Goal: Transaction & Acquisition: Purchase product/service

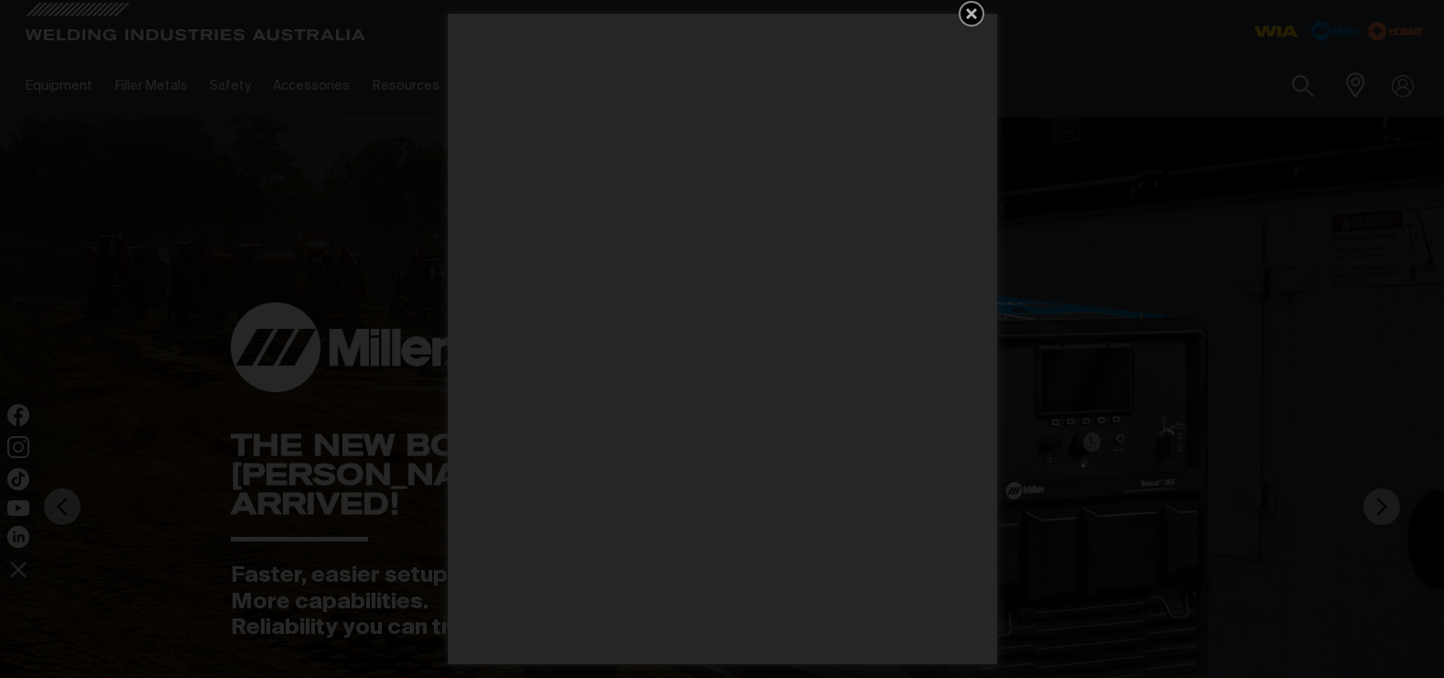
click at [974, 11] on icon "Get 5 WIA Welding Guides Free!" at bounding box center [971, 13] width 11 height 11
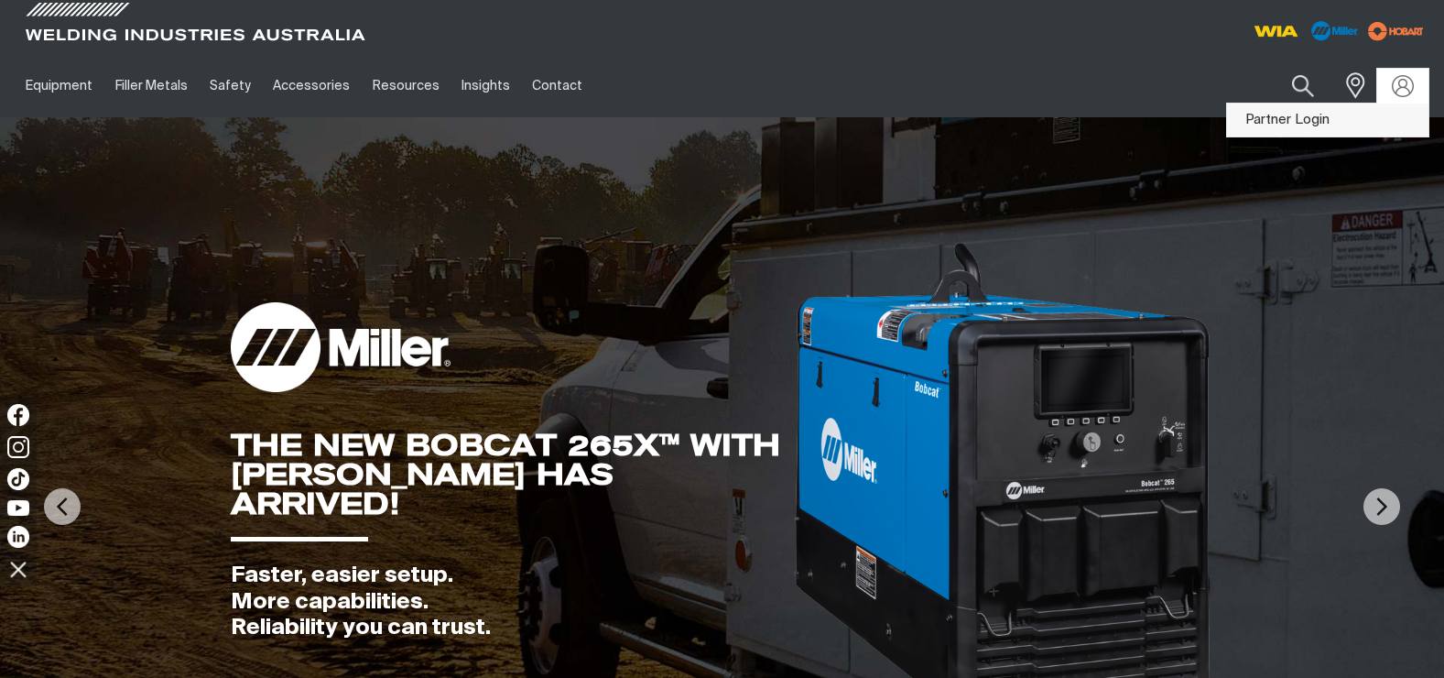
click at [1335, 125] on link "Partner Login" at bounding box center [1327, 120] width 201 height 34
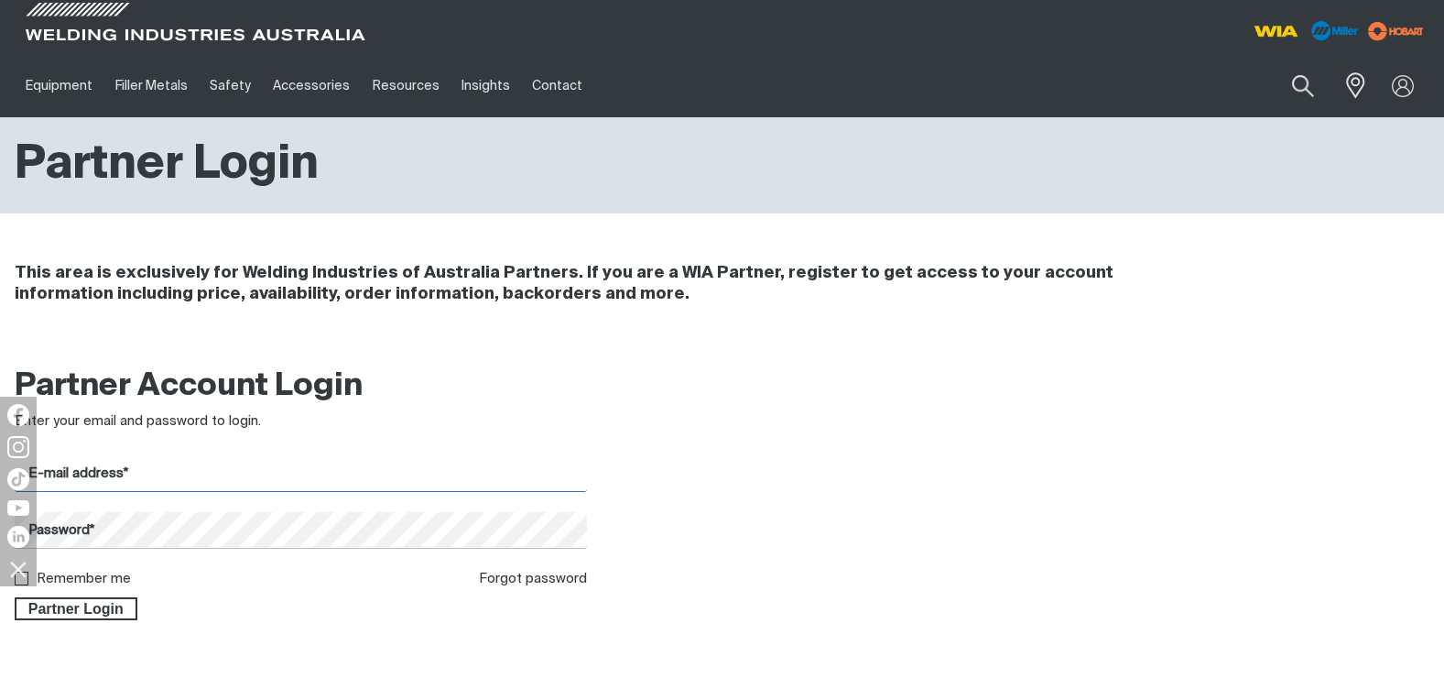
click at [153, 484] on input "E-mail address*" at bounding box center [301, 474] width 572 height 36
type input "[PERSON_NAME][EMAIL_ADDRESS][PERSON_NAME][DOMAIN_NAME]"
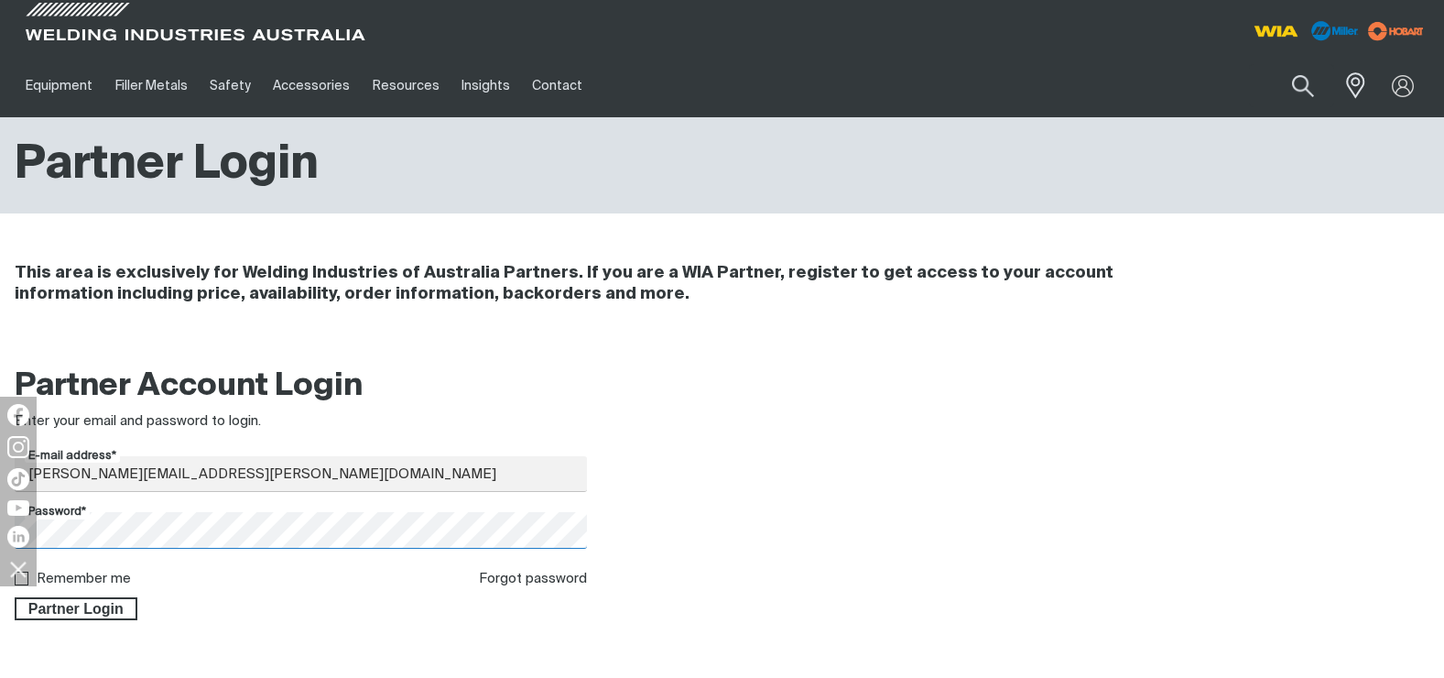
click at [15, 597] on button "Partner Login" at bounding box center [76, 609] width 123 height 24
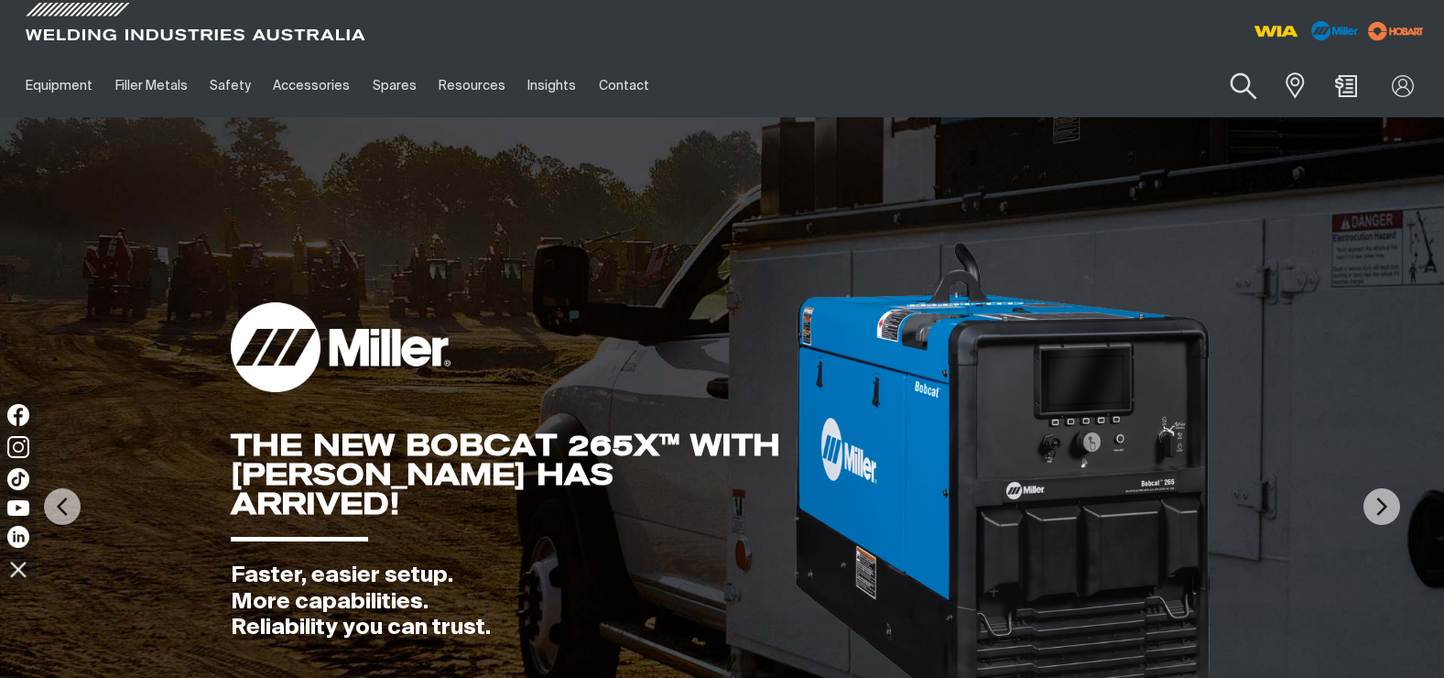
click at [1222, 90] on button "Search products" at bounding box center [1243, 86] width 74 height 52
click at [1141, 110] on div "Search When search results are available use up and down arrows to review and e…" at bounding box center [1252, 85] width 353 height 63
click at [1105, 117] on div "Search When search results are available use up and down arrows to review and e…" at bounding box center [1252, 85] width 353 height 63
click at [1060, 105] on input "Search" at bounding box center [1132, 85] width 282 height 41
type input "2240"
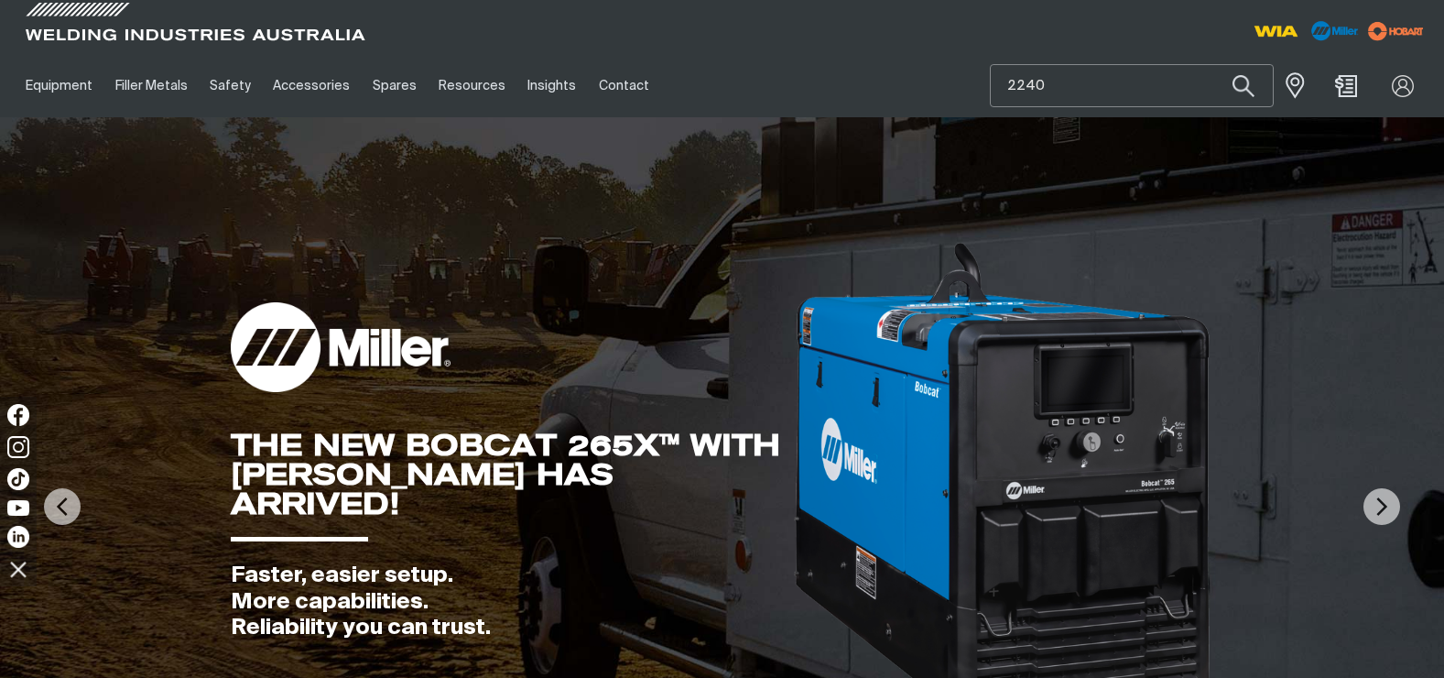
click at [1212, 64] on button "Search products" at bounding box center [1243, 85] width 62 height 43
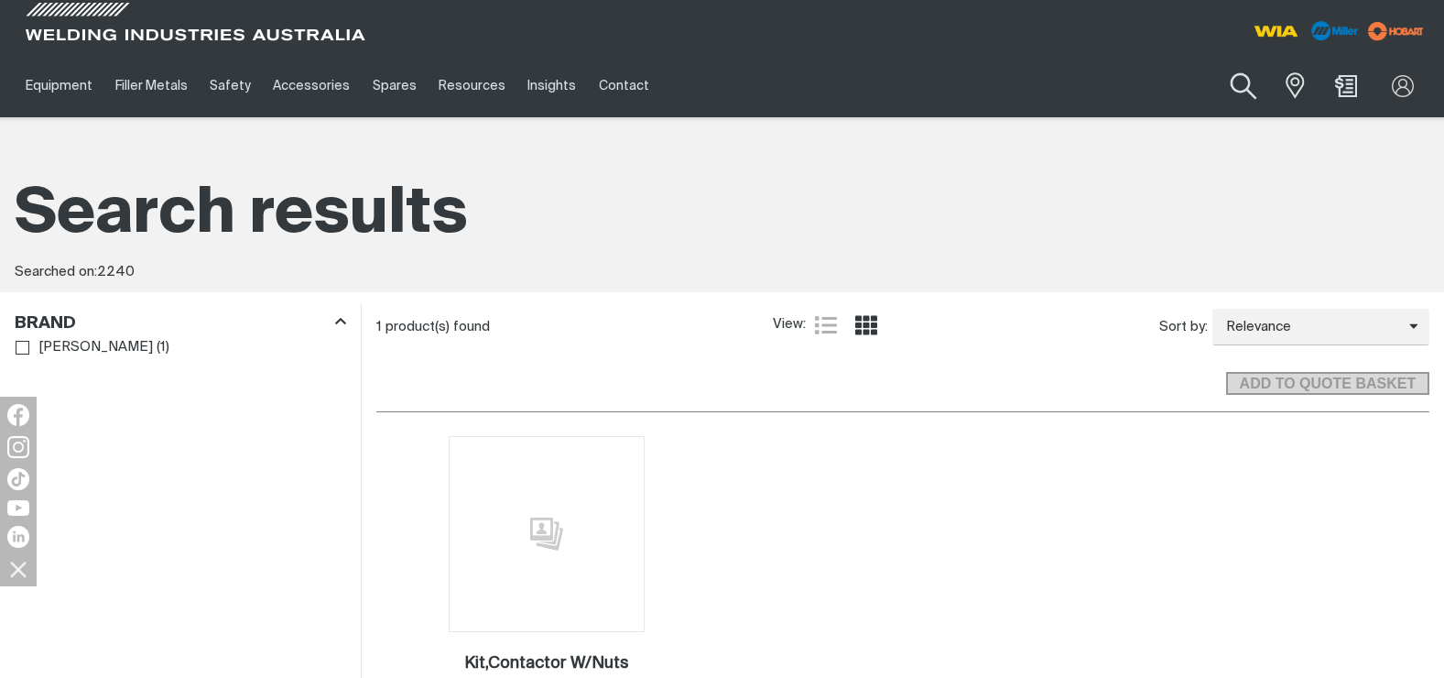
click at [1286, 89] on span at bounding box center [1291, 86] width 33 height 31
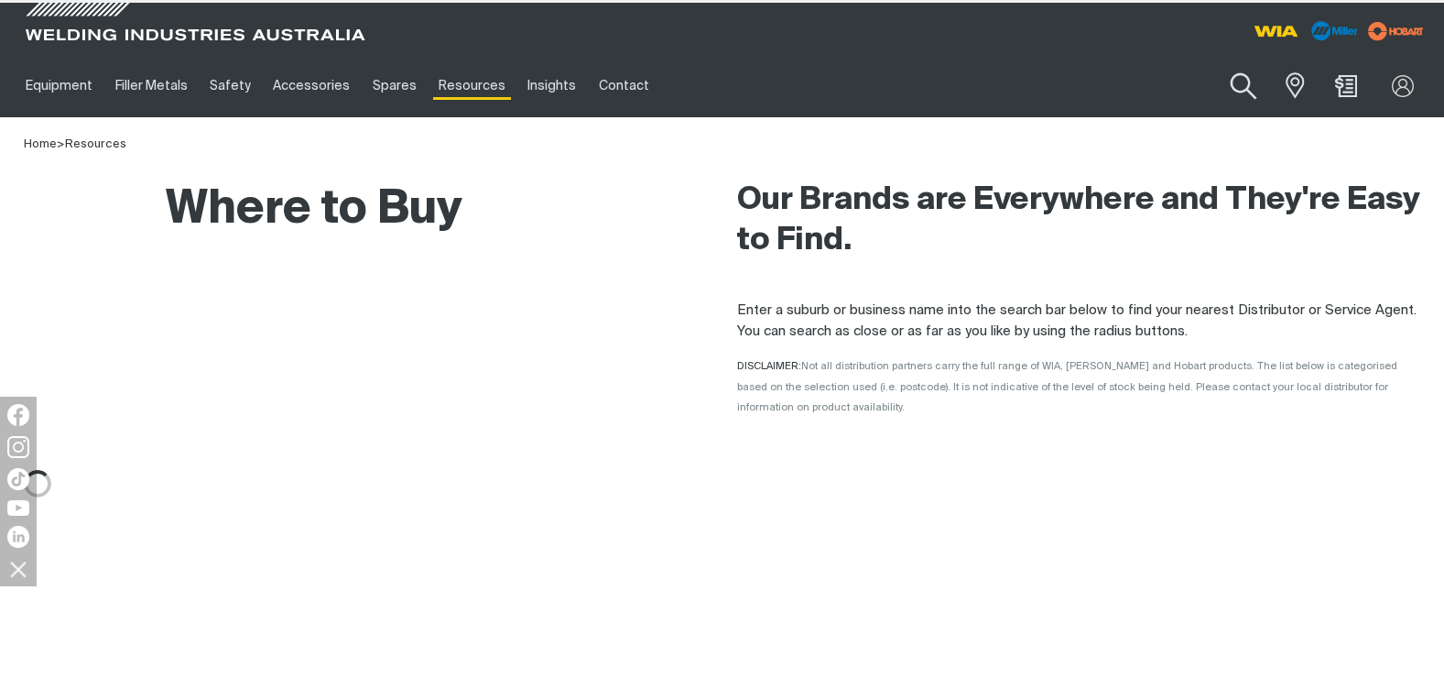
click at [1263, 90] on button "Search products" at bounding box center [1243, 86] width 74 height 52
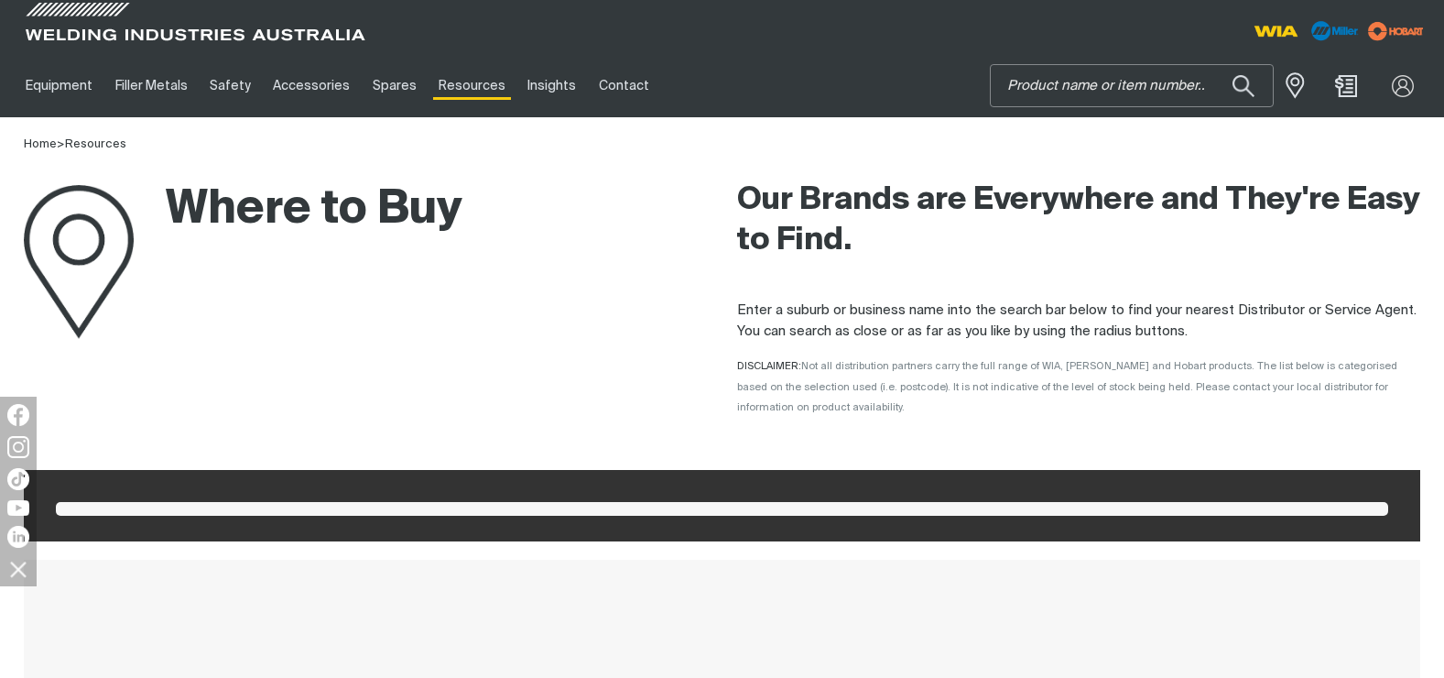
click at [1015, 93] on input "Search" at bounding box center [1132, 85] width 282 height 41
click at [1016, 92] on input "Search" at bounding box center [1132, 85] width 282 height 41
type input "2440"
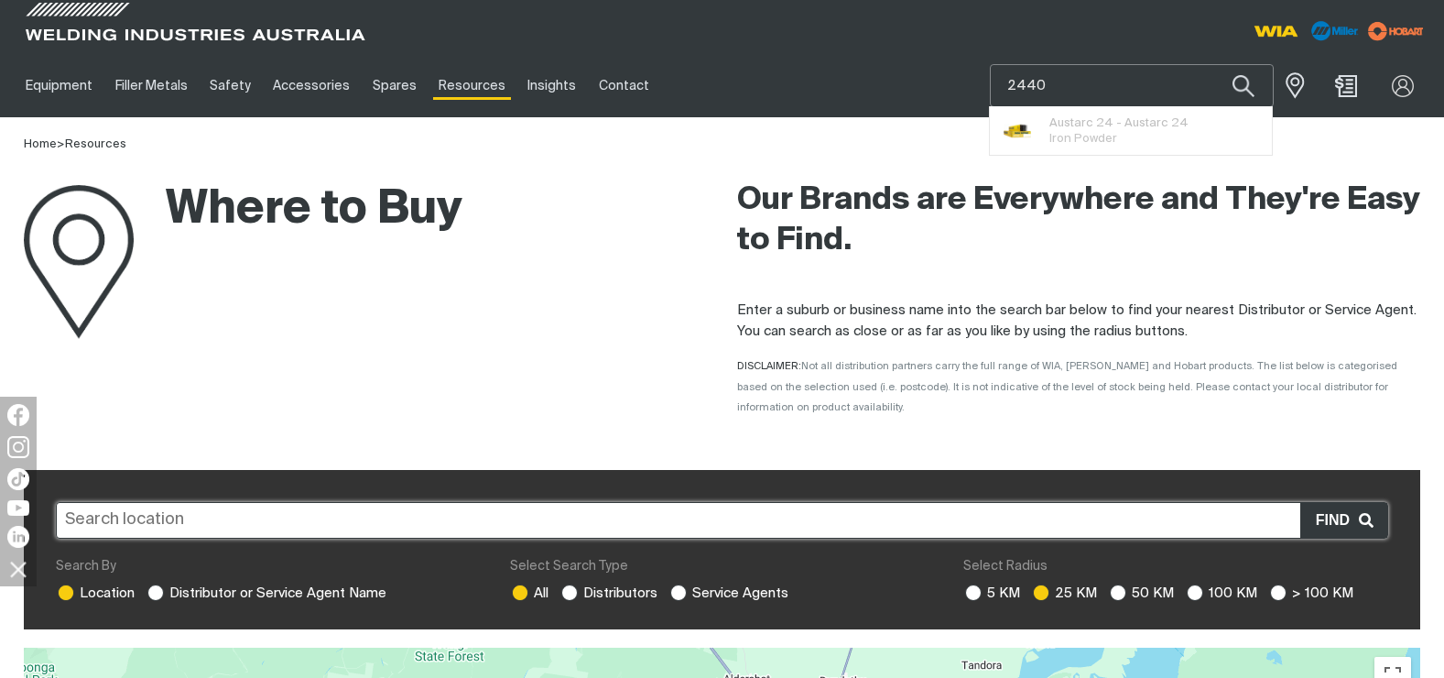
type input "2440"
click at [1212, 64] on button "Search products" at bounding box center [1243, 85] width 62 height 43
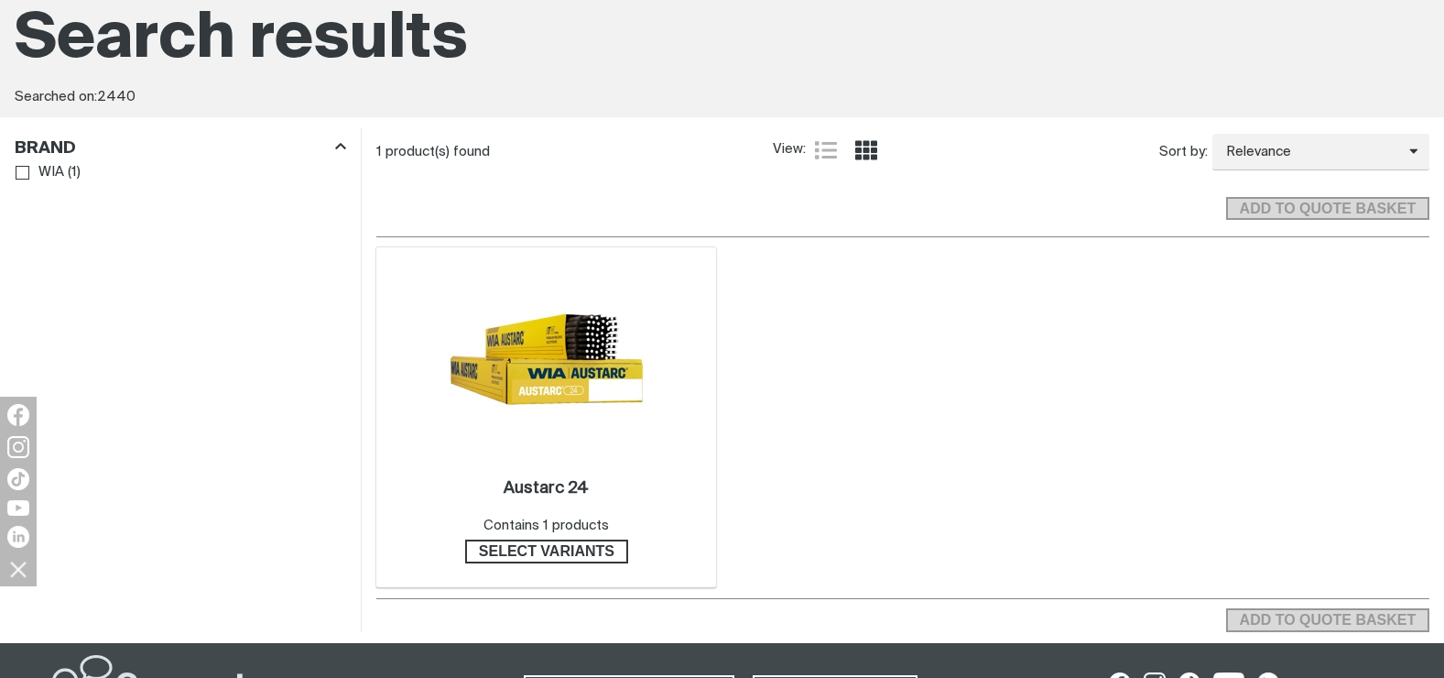
scroll to position [183, 0]
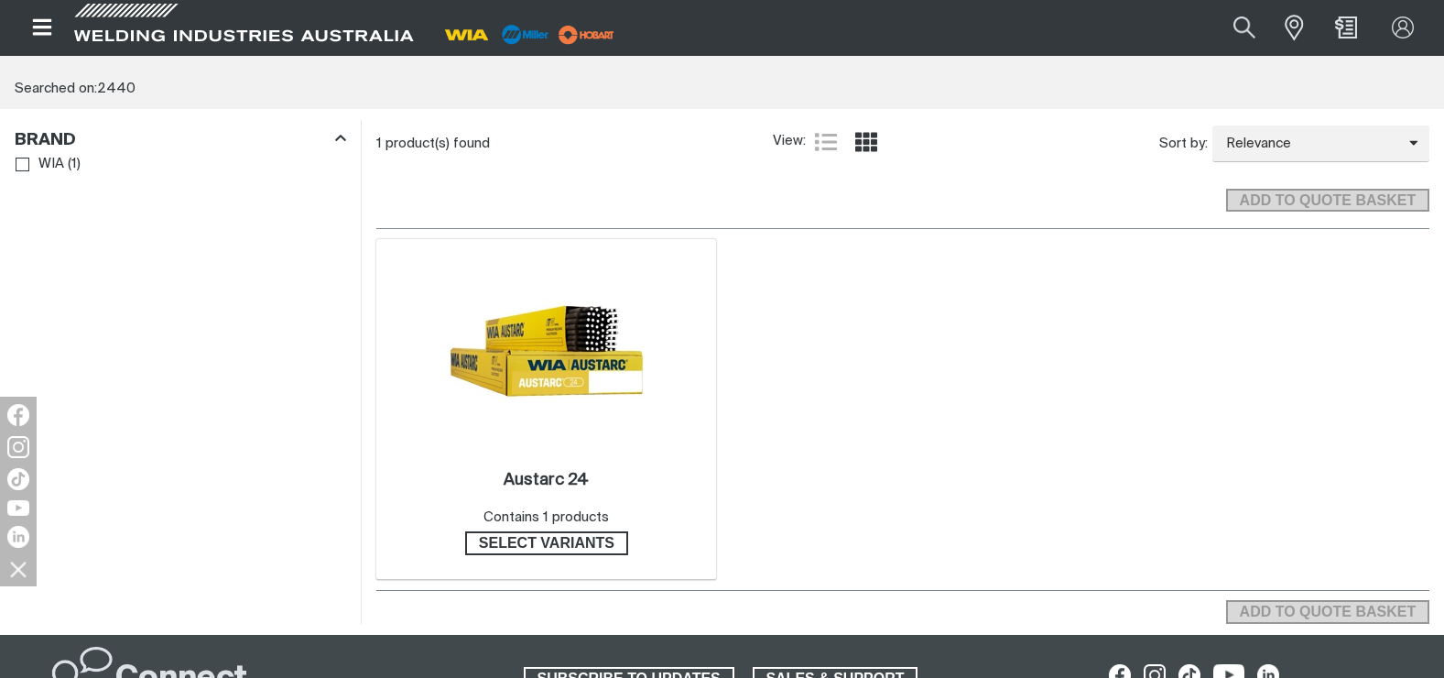
click at [476, 438] on img at bounding box center [547, 351] width 196 height 196
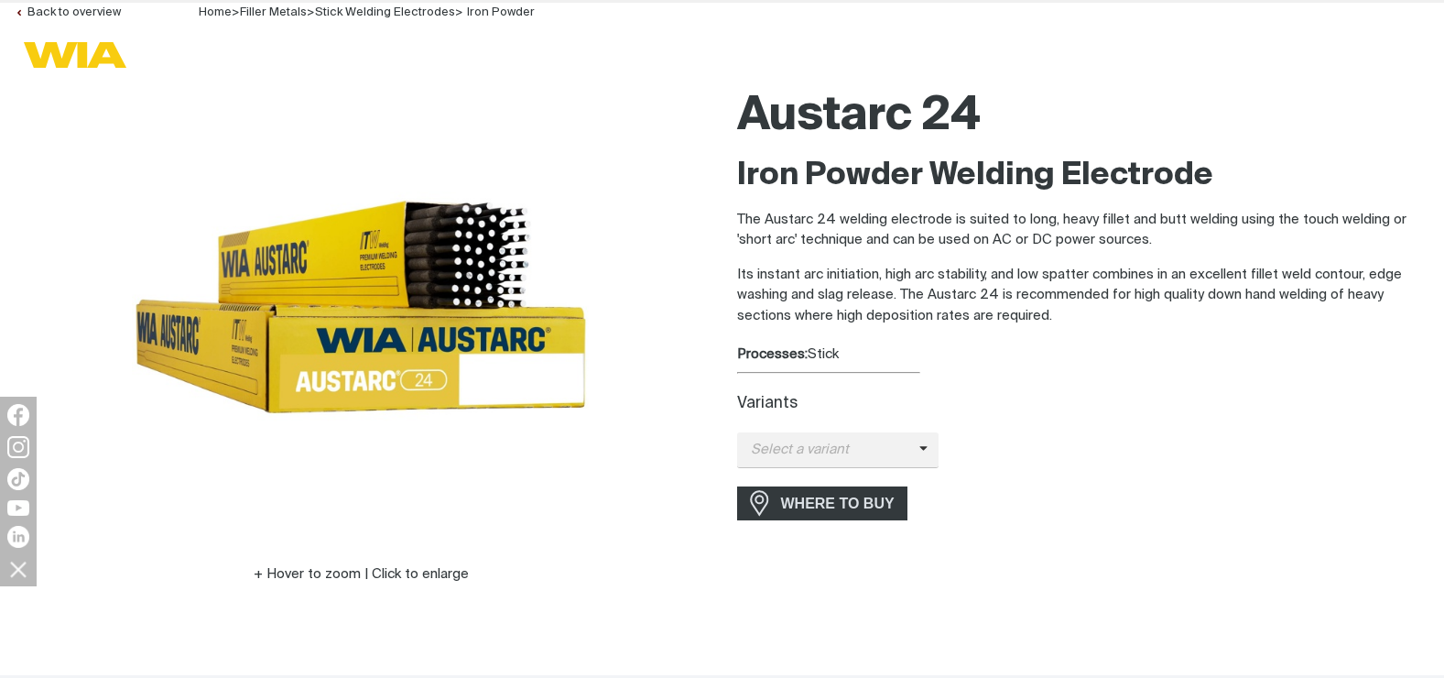
scroll to position [183, 0]
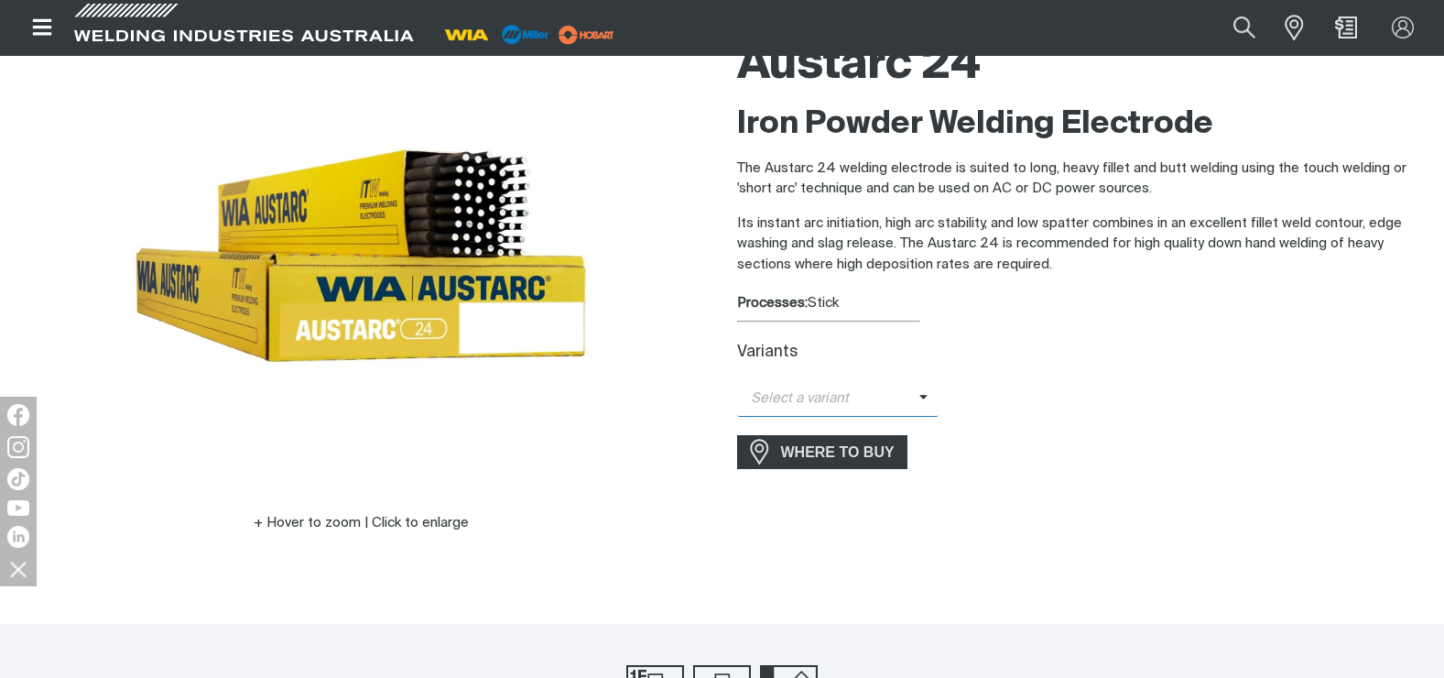
click at [878, 400] on span "Select a variant" at bounding box center [828, 398] width 182 height 21
click at [853, 423] on span "Austarc 24 - 4.0mm" at bounding box center [838, 430] width 202 height 27
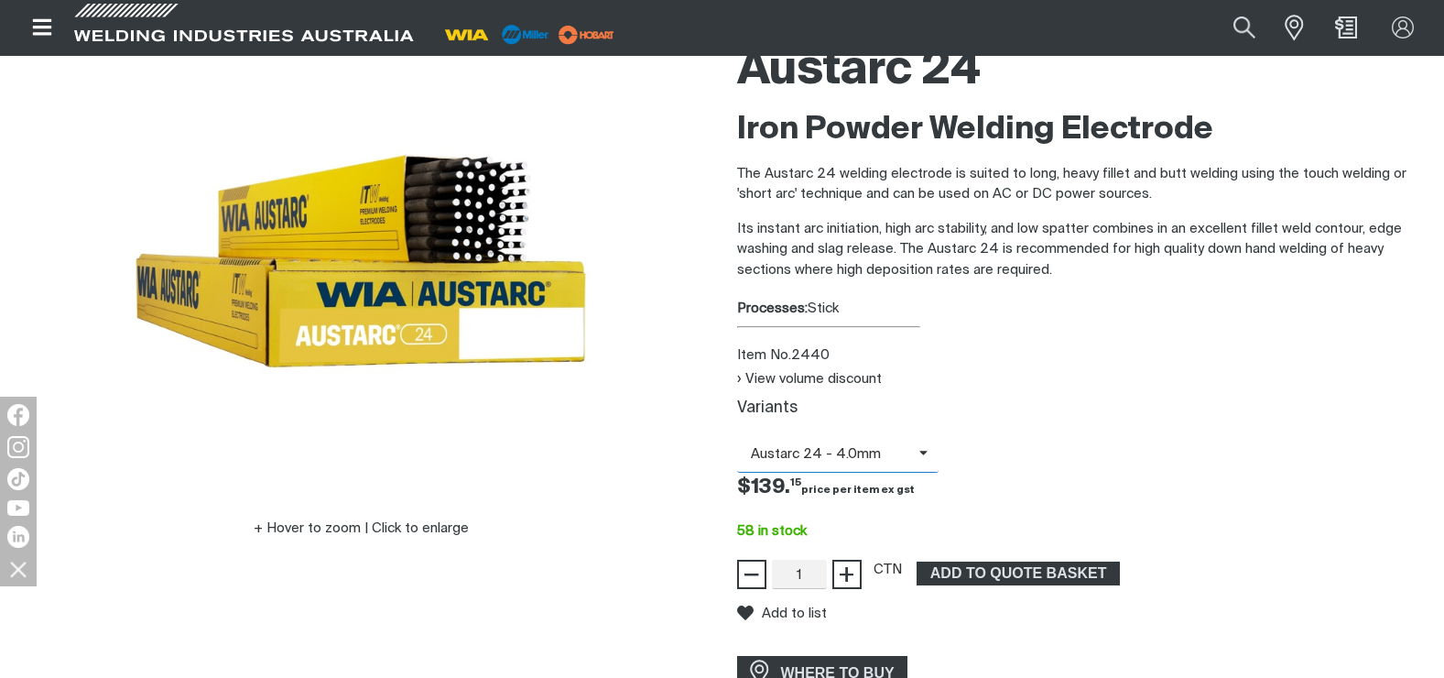
scroll to position [0, 0]
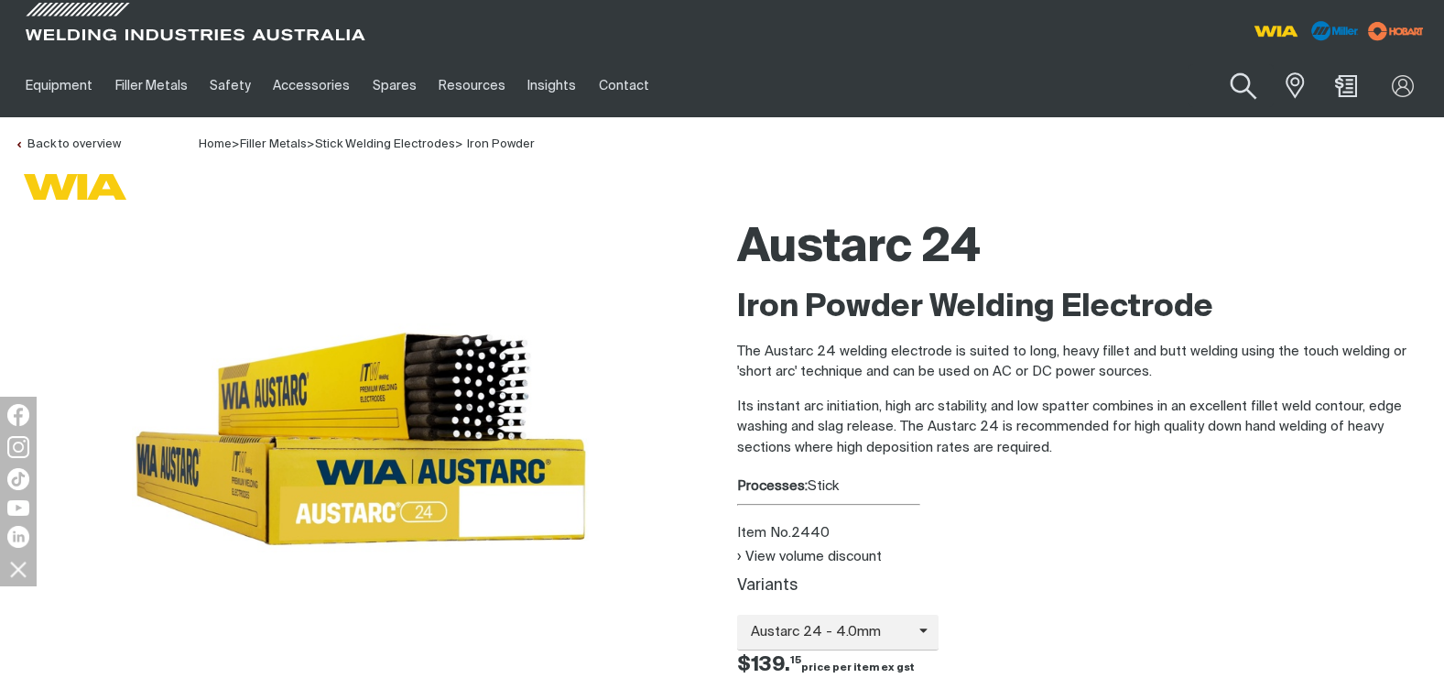
click at [1259, 80] on button "Search products" at bounding box center [1243, 86] width 74 height 52
click at [1085, 99] on input "Search" at bounding box center [1132, 85] width 282 height 41
type input "16tc32"
click at [1212, 64] on button "Search products" at bounding box center [1243, 85] width 62 height 43
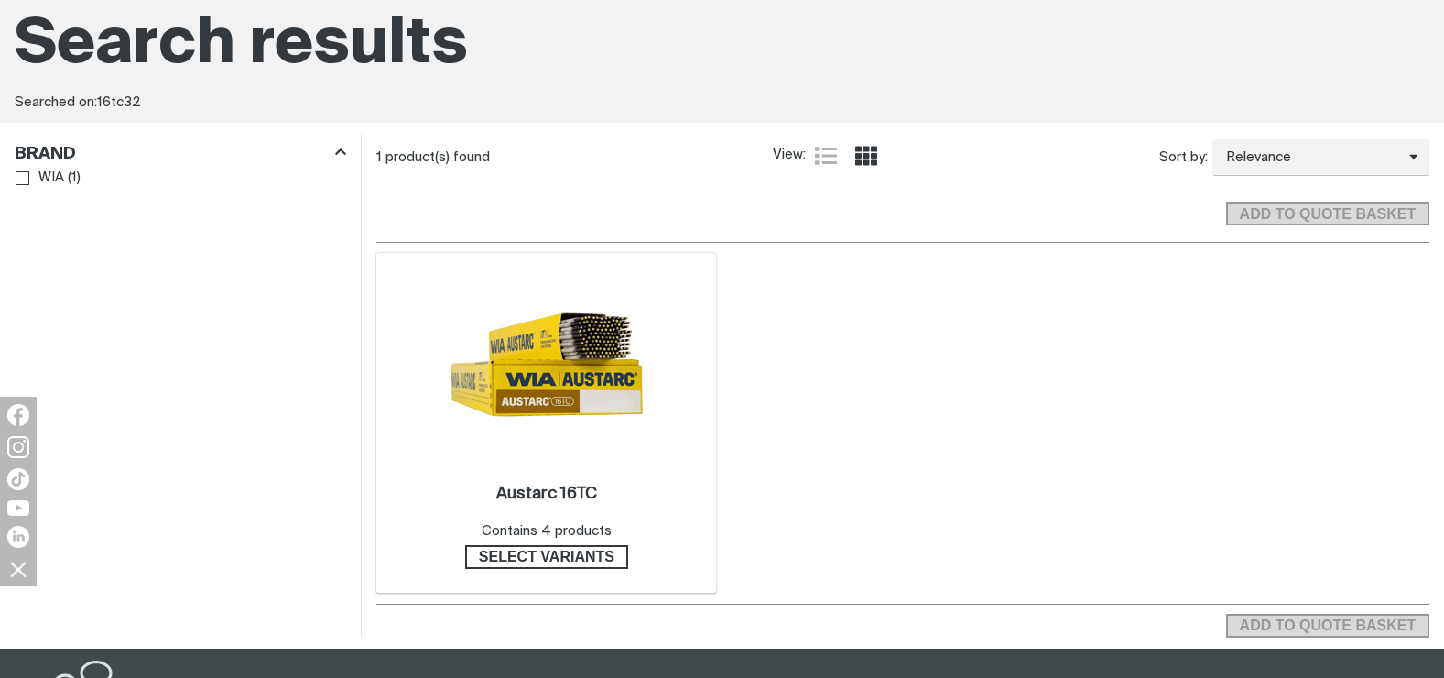
scroll to position [183, 0]
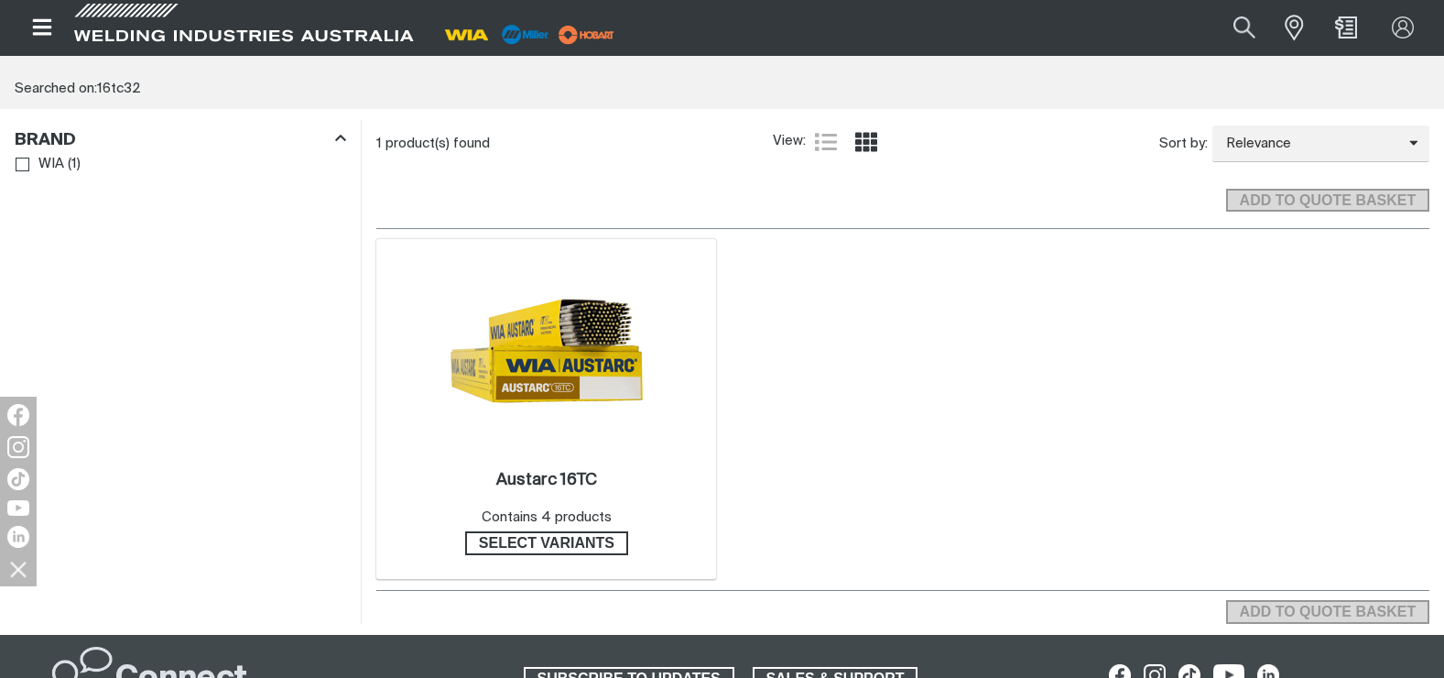
click at [558, 401] on img at bounding box center [547, 351] width 196 height 196
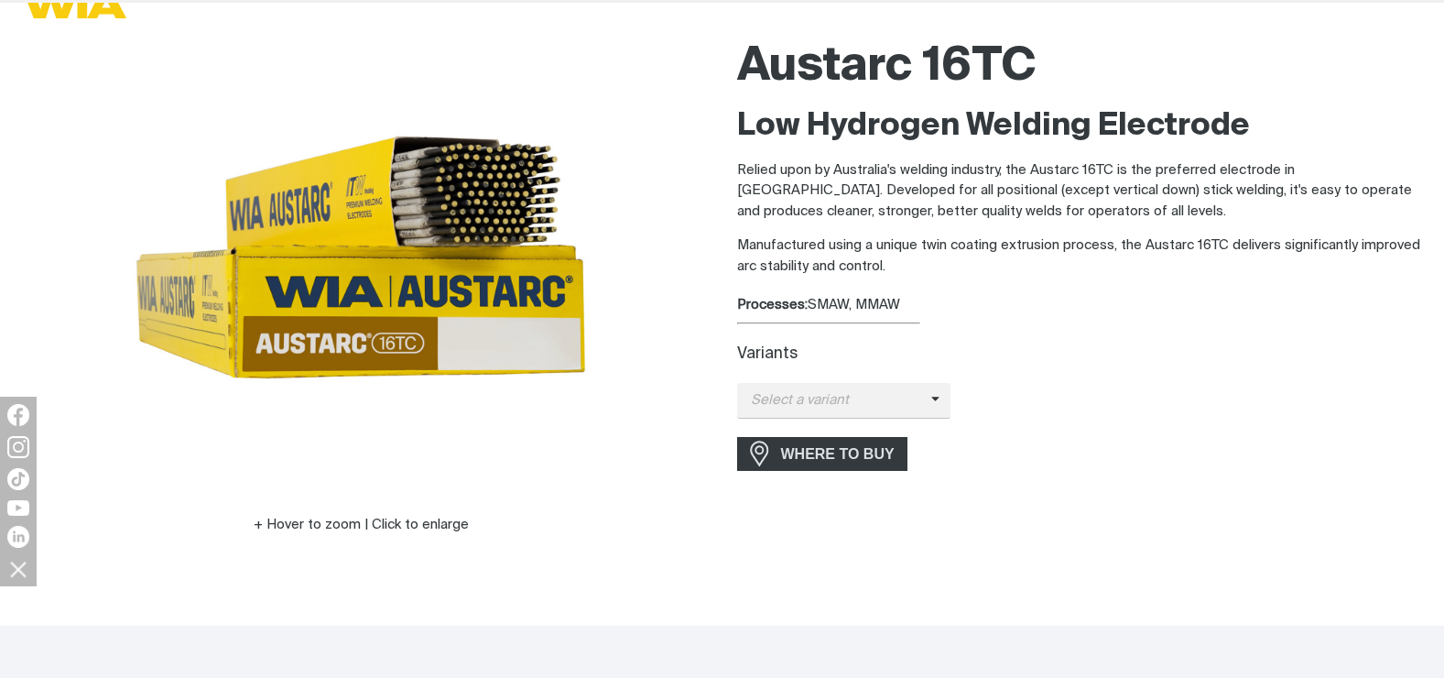
scroll to position [183, 0]
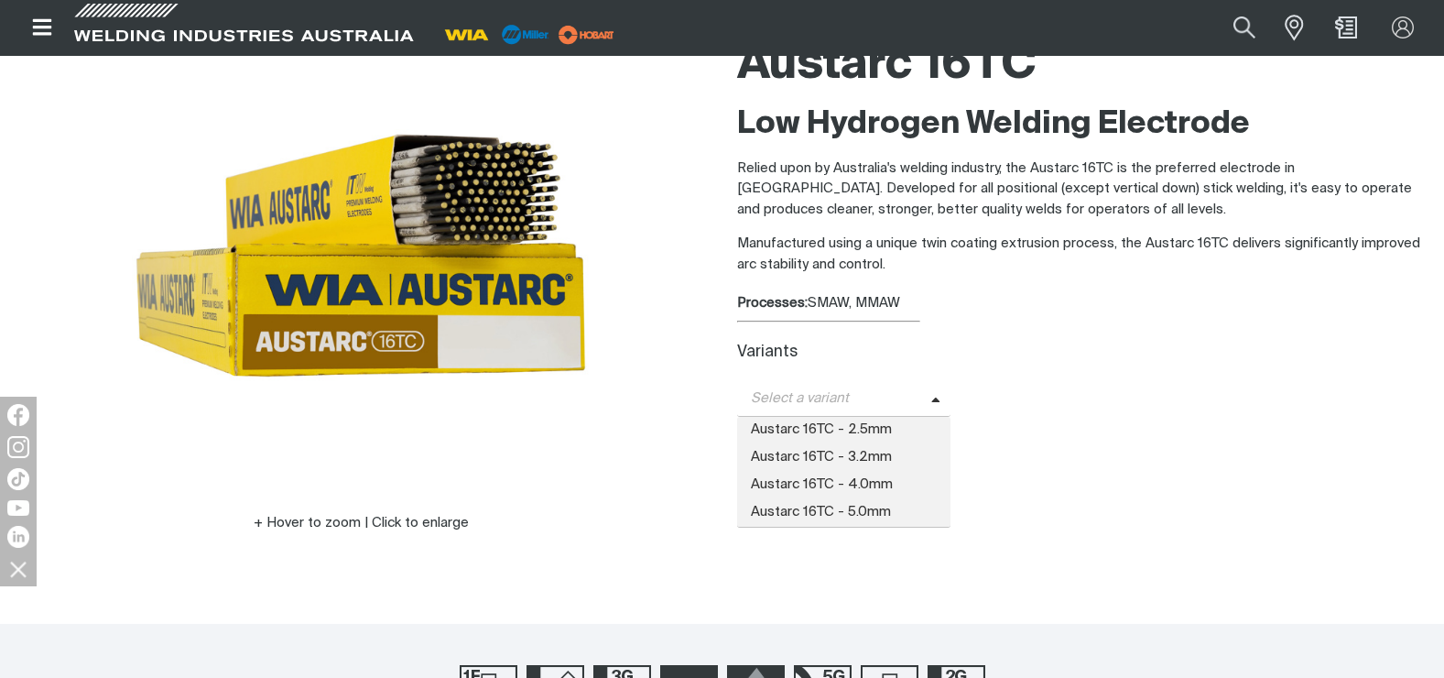
drag, startPoint x: 853, startPoint y: 386, endPoint x: 848, endPoint y: 463, distance: 78.0
click at [853, 386] on span "Select a variant" at bounding box center [844, 399] width 214 height 36
click at [846, 460] on span "Austarc 16TC - 3.2mm" at bounding box center [844, 457] width 214 height 27
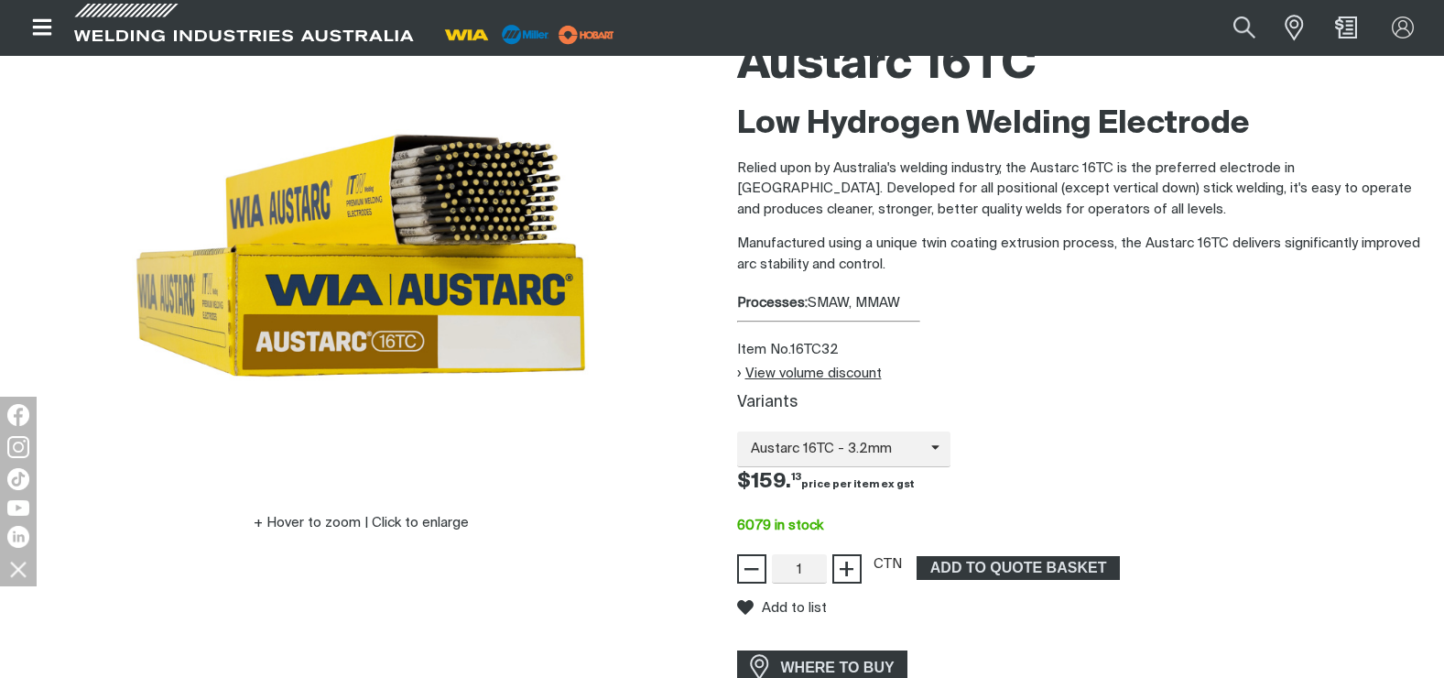
click at [780, 366] on button "View volume discount" at bounding box center [809, 373] width 145 height 16
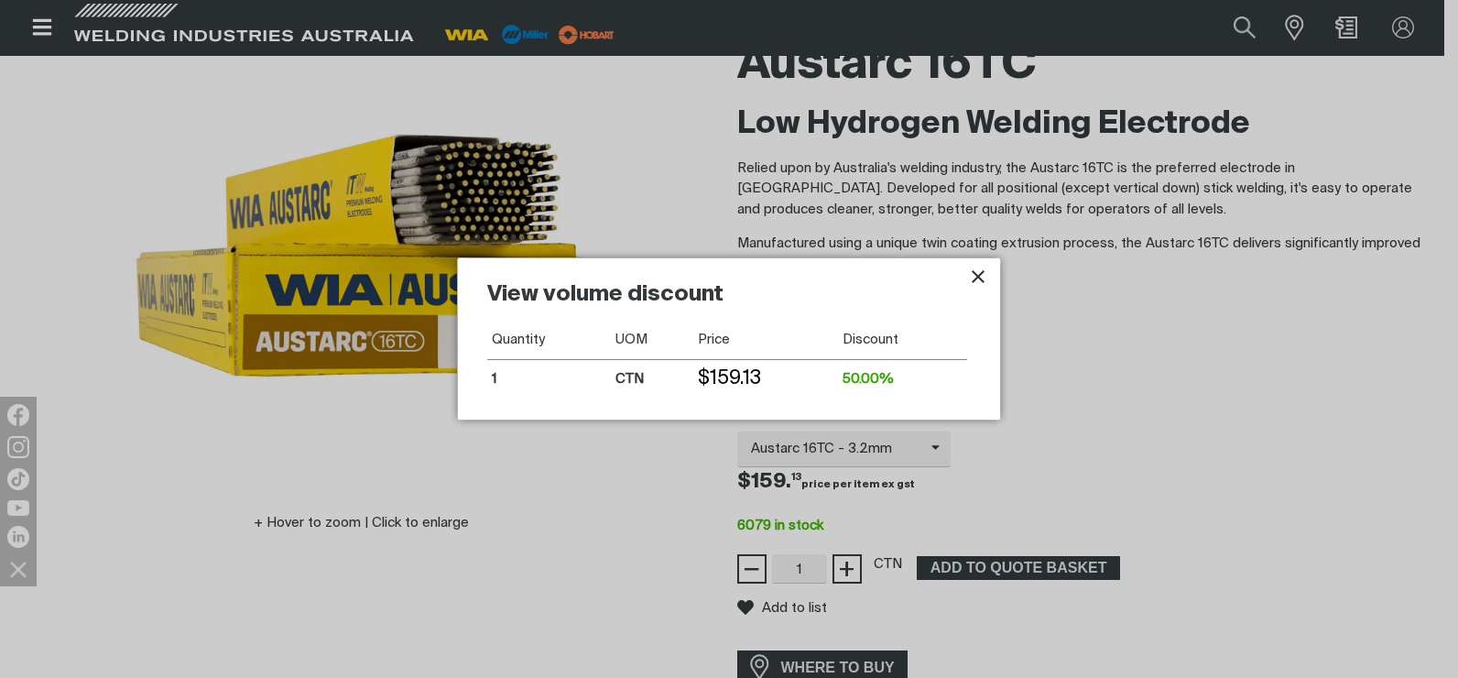
drag, startPoint x: 604, startPoint y: 360, endPoint x: 781, endPoint y: 365, distance: 176.8
click at [770, 364] on tr "1 CTN $159.13 50.00%" at bounding box center [727, 378] width 480 height 38
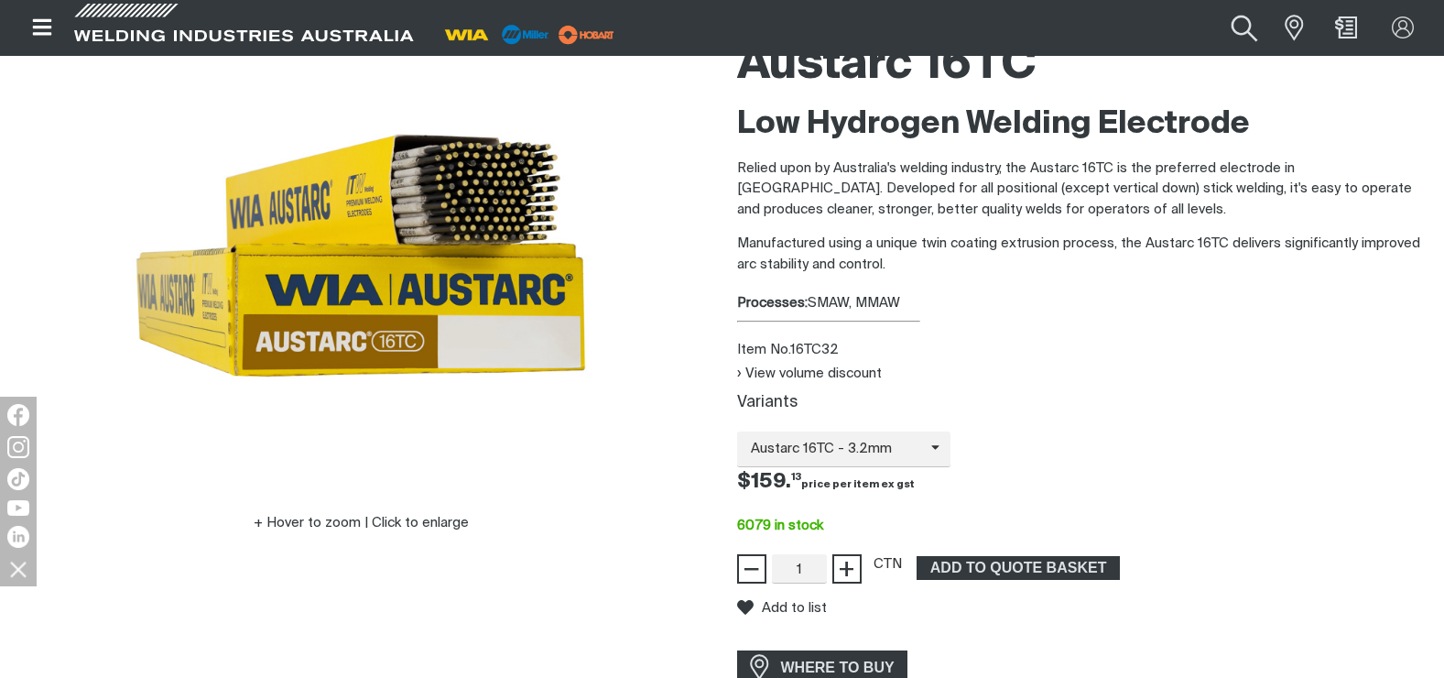
drag, startPoint x: 1252, startPoint y: 36, endPoint x: 1167, endPoint y: 65, distance: 90.1
click at [1251, 36] on button "Search products" at bounding box center [1244, 27] width 74 height 49
click at [1092, 24] on input "Search" at bounding box center [1133, 27] width 282 height 39
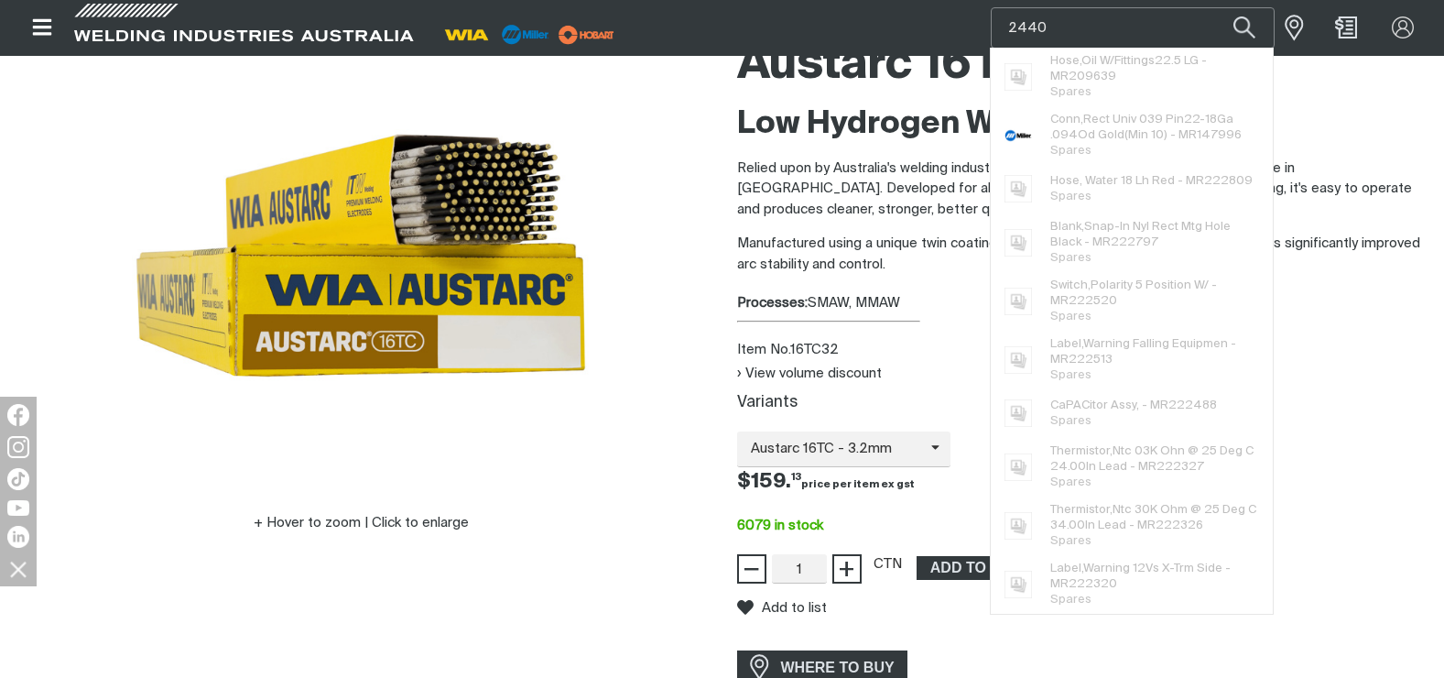
type input "2440"
click at [1213, 7] on button "Search products" at bounding box center [1244, 27] width 62 height 41
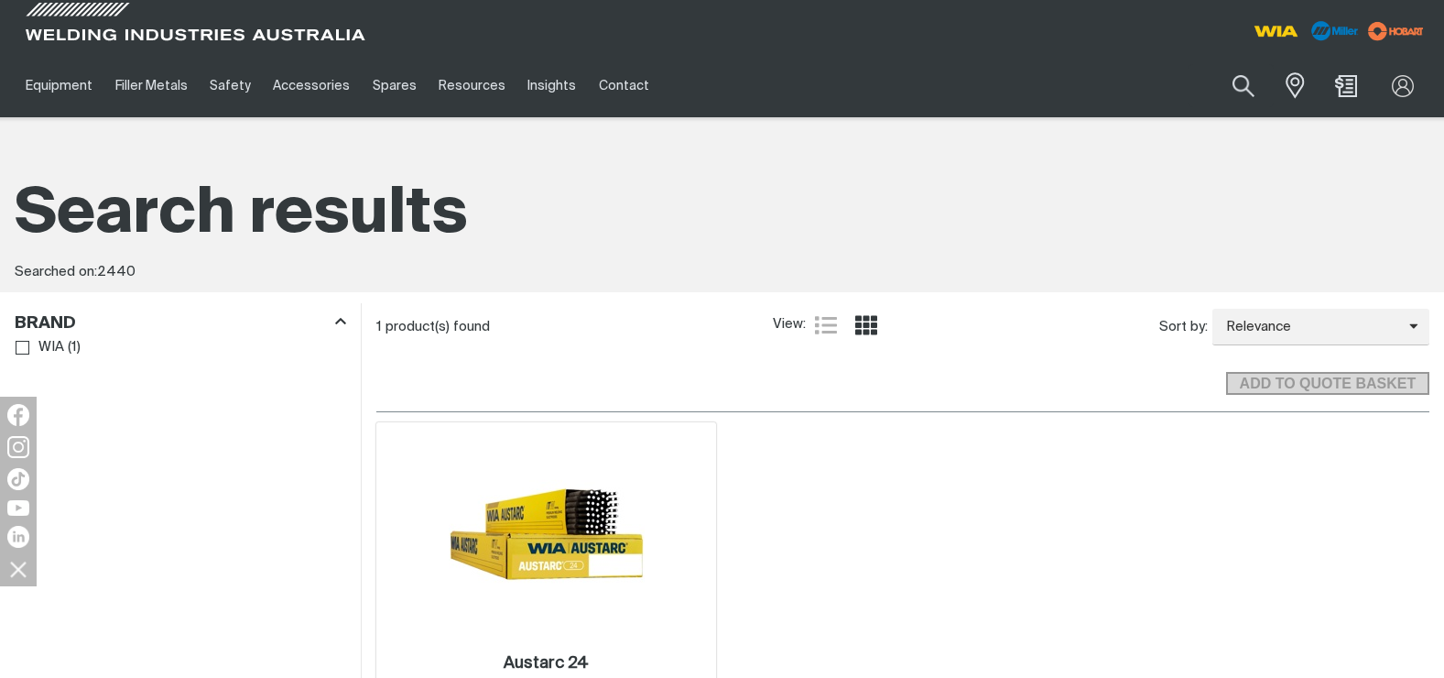
click at [608, 557] on img at bounding box center [547, 534] width 196 height 196
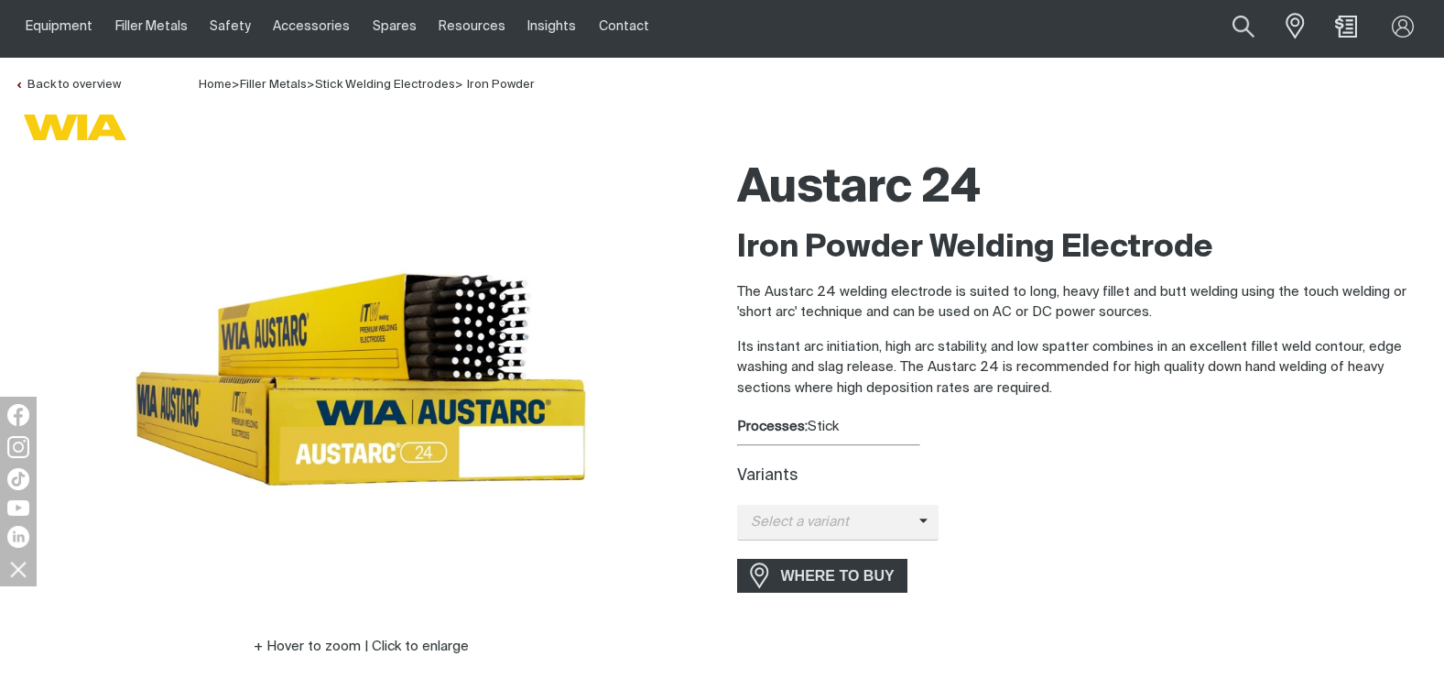
scroll to position [92, 0]
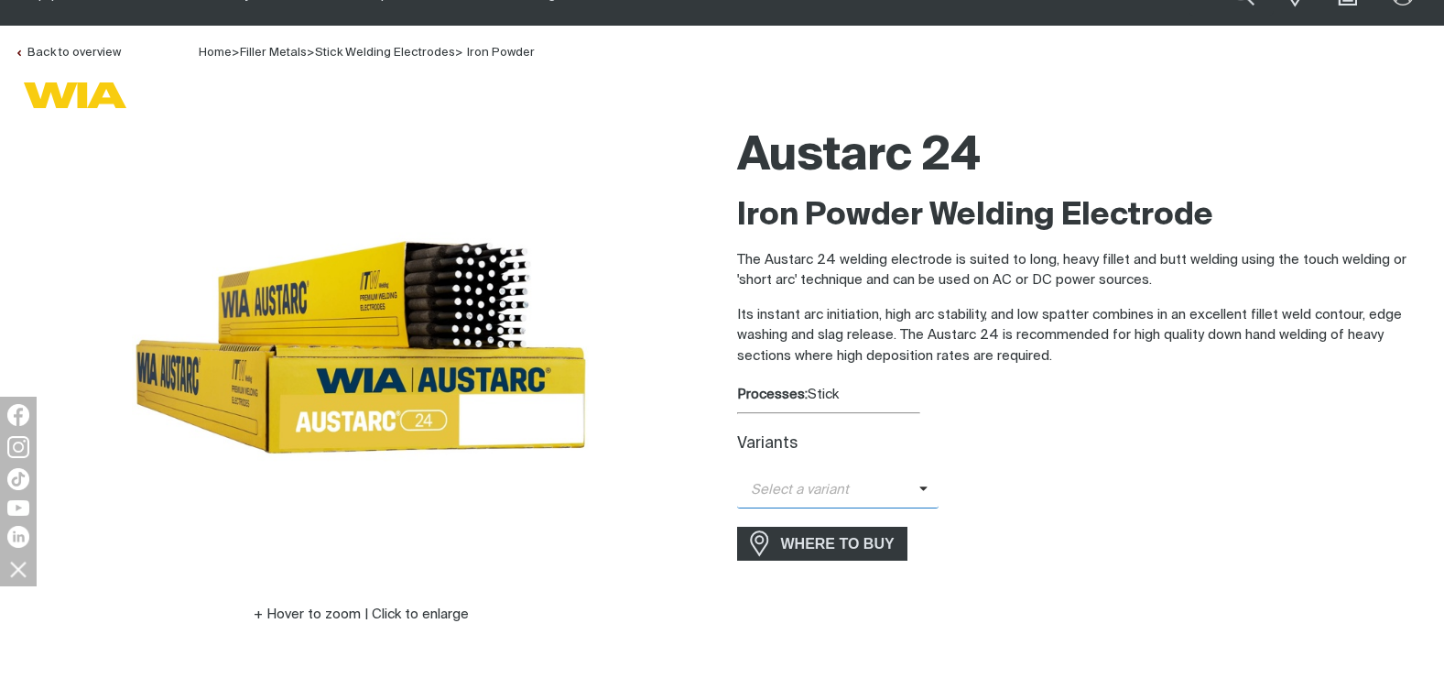
click at [819, 488] on span "Select a variant" at bounding box center [828, 490] width 182 height 21
click at [805, 527] on span "Austarc 24 - 4.0mm" at bounding box center [838, 521] width 202 height 27
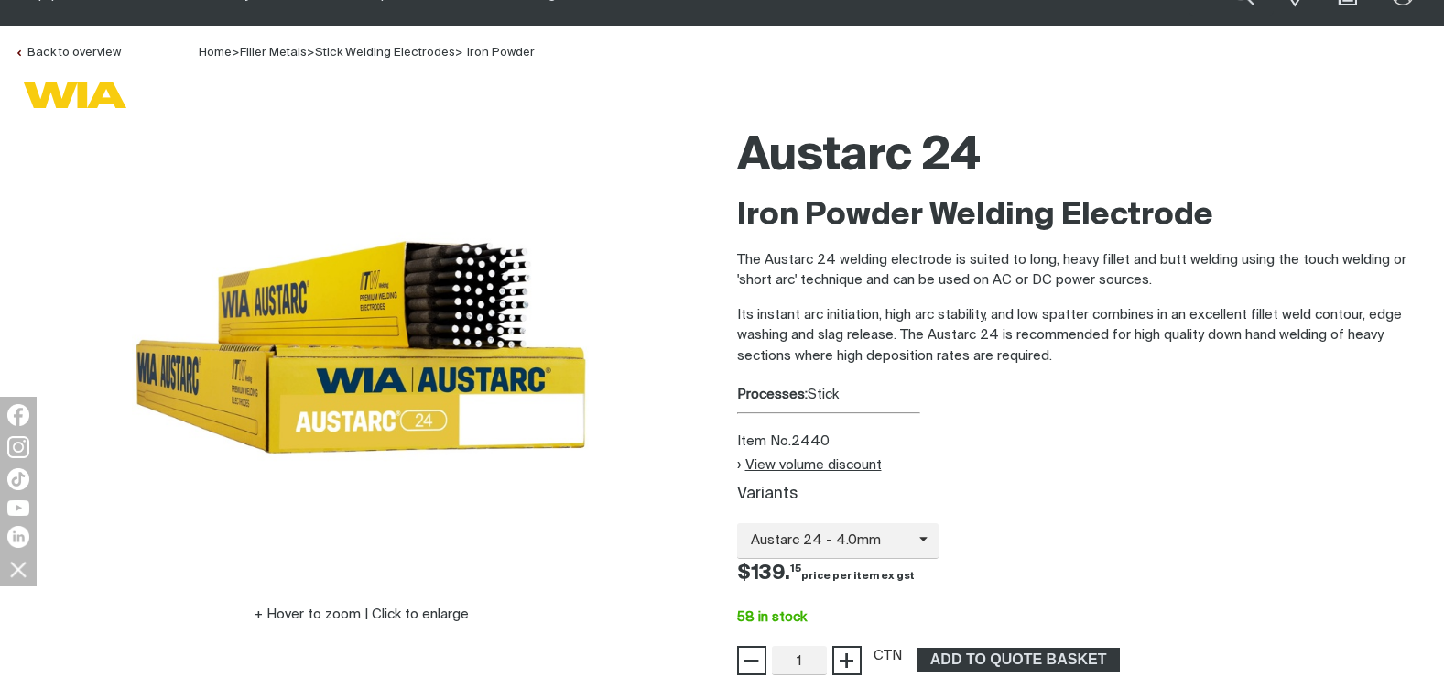
click at [822, 463] on button "View volume discount" at bounding box center [809, 465] width 145 height 16
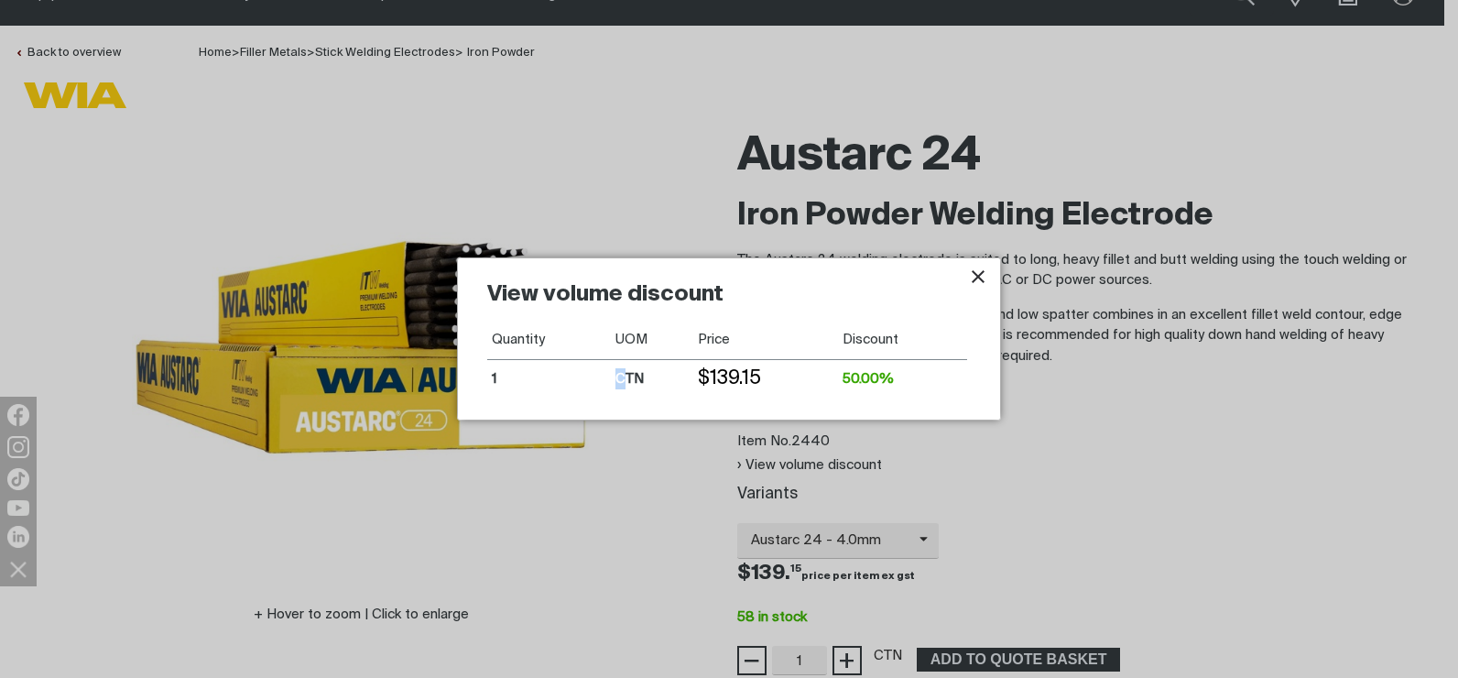
drag, startPoint x: 588, startPoint y: 393, endPoint x: 683, endPoint y: 376, distance: 96.7
click at [680, 376] on tr "1 CTN $139.15 50.00%" at bounding box center [727, 378] width 480 height 38
click at [685, 376] on td "CTN" at bounding box center [652, 378] width 82 height 38
click at [971, 276] on icon "Close pop-up overlay" at bounding box center [978, 277] width 22 height 22
